Goal: Task Accomplishment & Management: Manage account settings

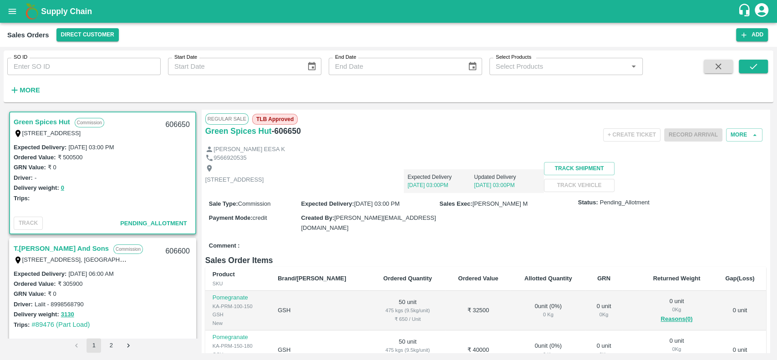
scroll to position [457, 0]
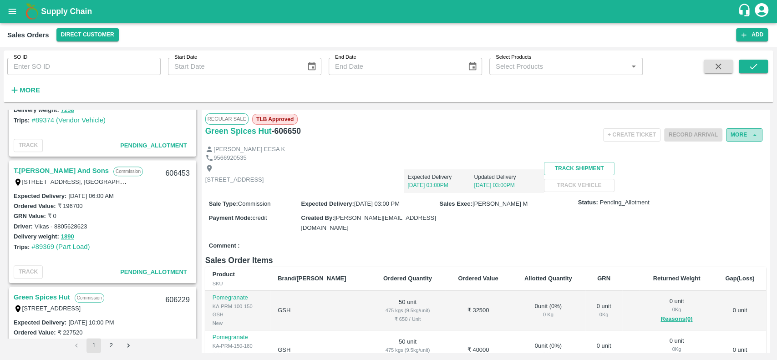
click at [734, 133] on button "More" at bounding box center [744, 134] width 36 height 13
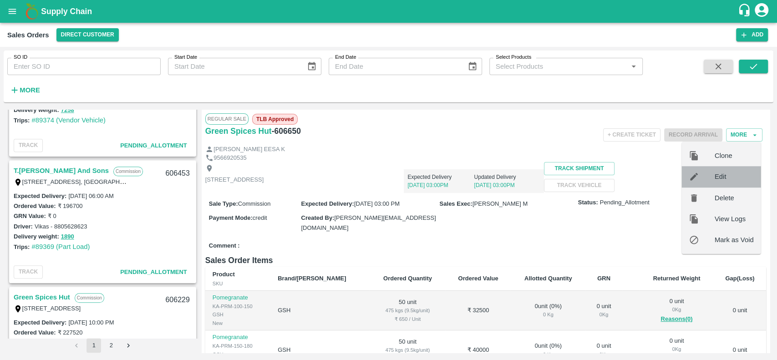
click at [718, 178] on span "Edit" at bounding box center [733, 177] width 39 height 10
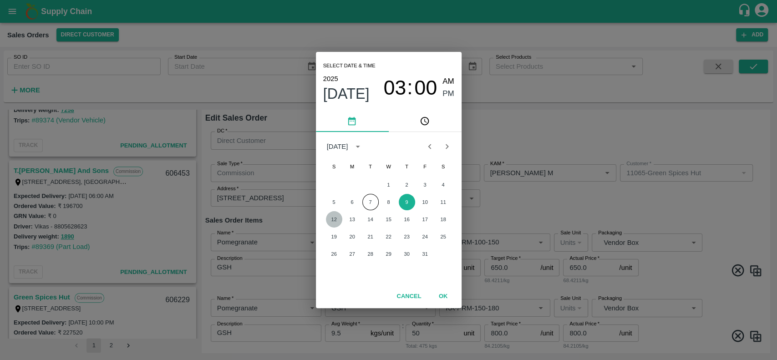
click at [333, 220] on button "12" at bounding box center [334, 219] width 16 height 16
type input "[DATE] 03:00 PM"
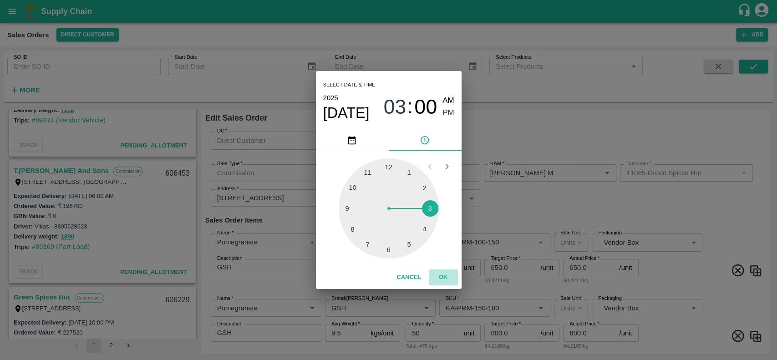
click at [441, 278] on button "OK" at bounding box center [443, 277] width 29 height 16
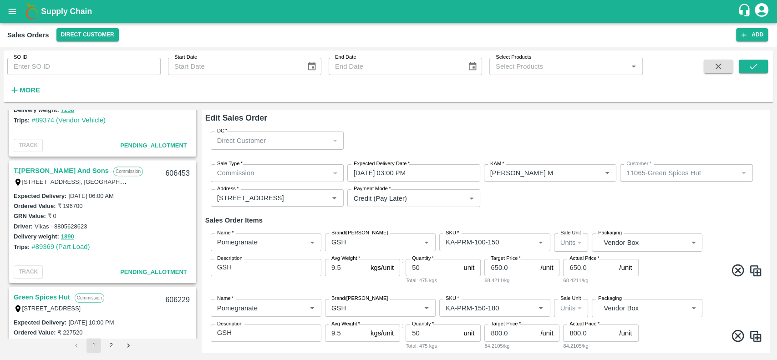
click at [536, 221] on h6 "Sales Order Items" at bounding box center [485, 220] width 561 height 12
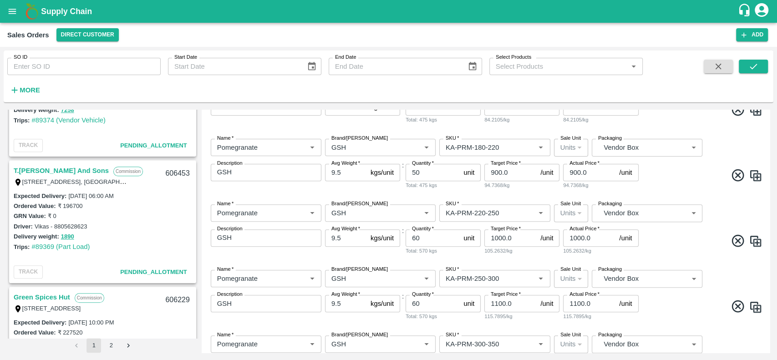
scroll to position [486, 0]
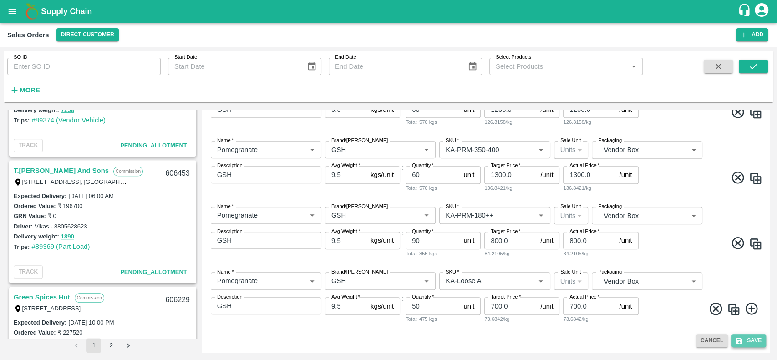
click at [748, 344] on button "Save" at bounding box center [748, 340] width 35 height 13
